Goal: Information Seeking & Learning: Learn about a topic

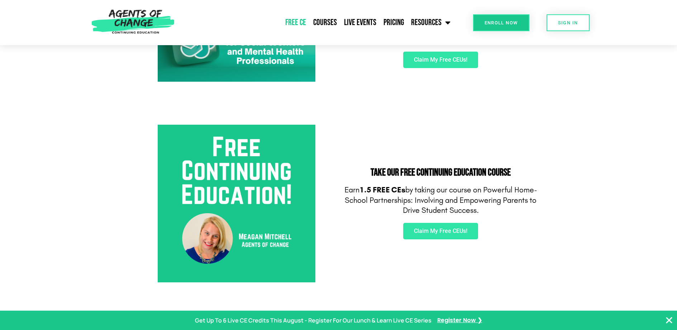
scroll to position [107, 0]
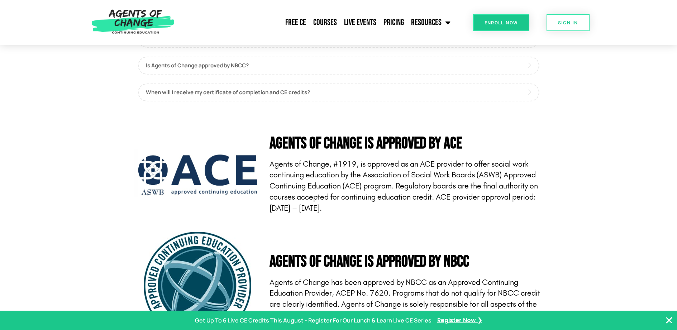
scroll to position [2113, 0]
